Goal: Register for event/course

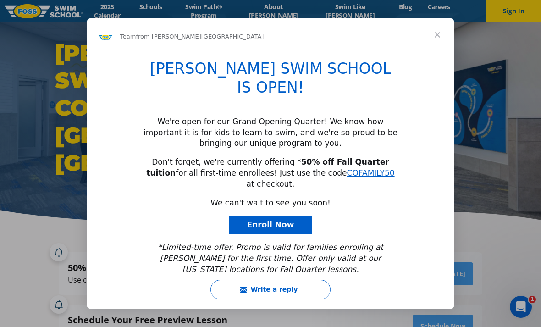
click at [442, 50] on span "Close" at bounding box center [437, 34] width 33 height 33
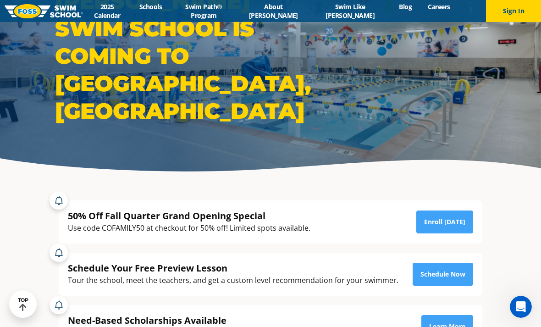
scroll to position [51, 0]
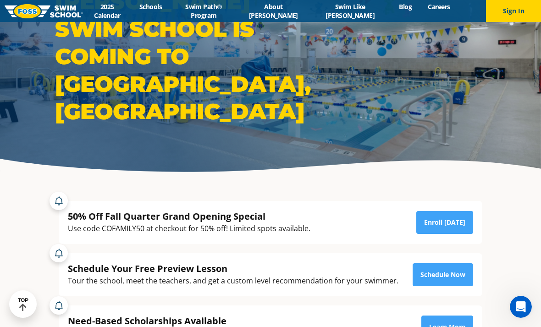
click at [113, 14] on link "2025 Calendar" at bounding box center [107, 10] width 48 height 17
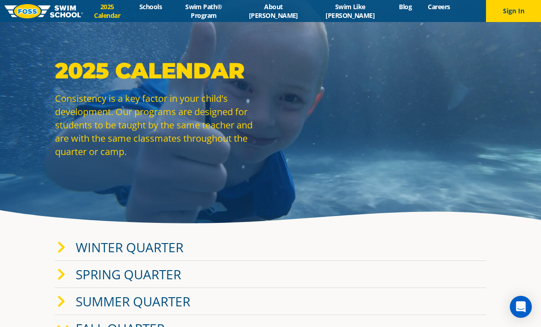
click at [221, 12] on link "Swim Path® Program" at bounding box center [204, 10] width 68 height 17
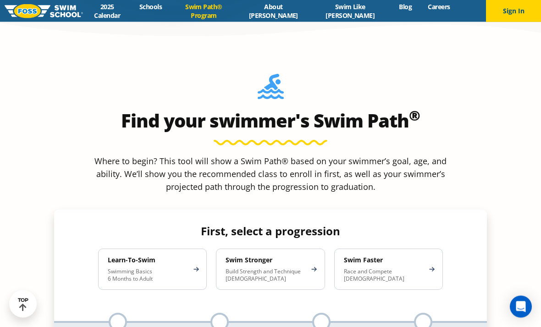
scroll to position [773, 0]
click at [158, 256] on h4 "Learn-To-Swim" at bounding box center [148, 260] width 80 height 8
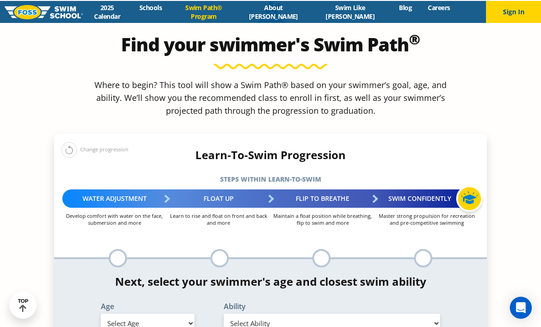
scroll to position [849, 0]
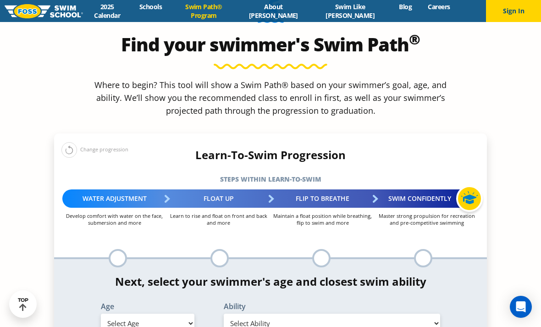
click at [122, 313] on select "Select Age 6 months - 1 year 1 year 2 years 3 years 4 years 5 years 6 years 7 y…" at bounding box center [147, 322] width 93 height 19
select select "4-years"
click at [255, 313] on select "Select Ability First in-water experience When in the water, reliant on a life j…" at bounding box center [332, 322] width 216 height 19
select select "4-years-when-in-the-water-reliant-on-a-life-jacket-or-floatation-device"
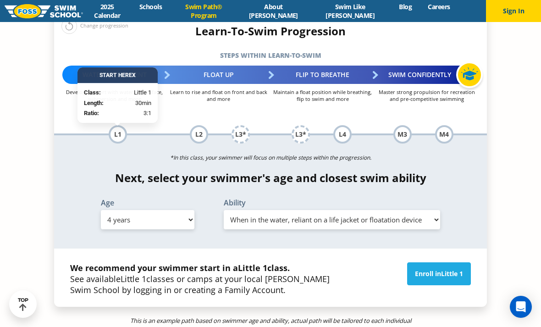
scroll to position [973, 0]
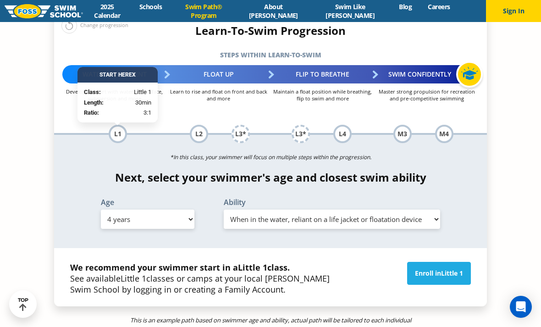
click at [438, 262] on link "Enroll in Little 1" at bounding box center [439, 273] width 64 height 23
